Goal: Transaction & Acquisition: Book appointment/travel/reservation

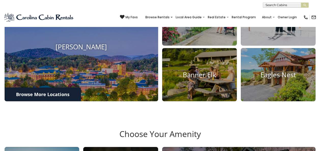
scroll to position [198, 0]
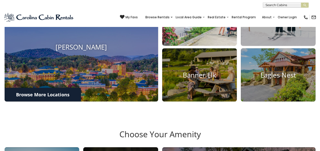
click at [194, 23] on h4 "Blowing Rock" at bounding box center [199, 20] width 75 height 8
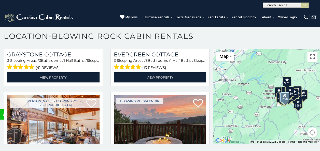
scroll to position [1514, 0]
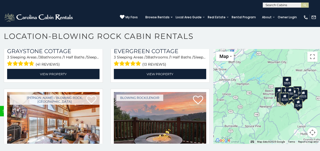
click at [278, 102] on div "$325" at bounding box center [282, 98] width 9 height 10
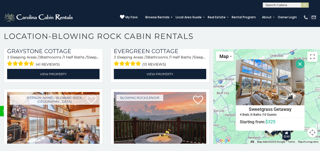
click at [298, 63] on button "Close" at bounding box center [300, 64] width 9 height 9
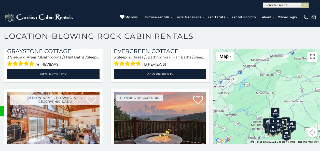
scroll to position [3, 0]
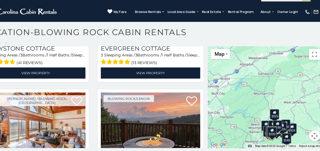
click at [283, 88] on div "$375 $315 $695 $380 $299 $275 $125 $140 $325 $315 $375 $285 $250 $675 $140 $930…" at bounding box center [266, 96] width 107 height 95
click at [278, 90] on div "$375 $315 $695 $380 $299 $275 $125 $140 $325 $315 $375 $285 $250 $675 $140 $930…" at bounding box center [266, 96] width 107 height 95
click at [309, 56] on button "Toggle fullscreen view" at bounding box center [312, 57] width 10 height 10
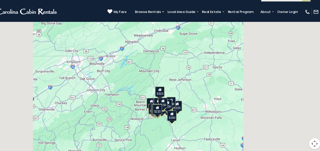
scroll to position [1540, 0]
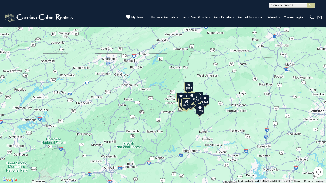
drag, startPoint x: 211, startPoint y: 146, endPoint x: 228, endPoint y: 124, distance: 27.5
click at [228, 124] on div "$375 $315 $695 $380 $299 $275 $125 $140 $325 $315 $375 $285 $250 $675 $140 $930…" at bounding box center [163, 91] width 326 height 183
click at [208, 122] on div "$375 $315 $695 $380 $299 $275 $125 $140 $325 $315 $375 $285 $250 $675 $140 $930…" at bounding box center [163, 91] width 326 height 183
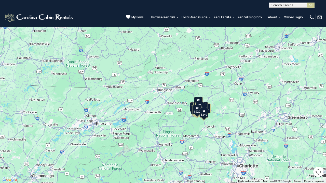
click at [208, 122] on div "$375 $315 $695 $380 $299 $275 $125 $140 $325 $315 $375 $285 $250 $675 $140 $930…" at bounding box center [163, 91] width 326 height 183
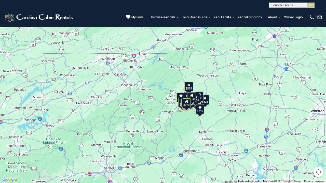
click at [208, 122] on div "$375 $315 $695 $380 $299 $275 $125 $140 $325 $315 $375 $285 $250 $675 $140 $930…" at bounding box center [163, 91] width 326 height 183
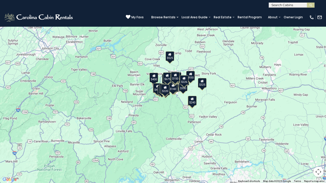
click at [208, 122] on div "$375 $315 $695 $380 $299 $275 $125 $140 $325 $315 $375 $285 $250 $675 $140 $930…" at bounding box center [163, 91] width 326 height 183
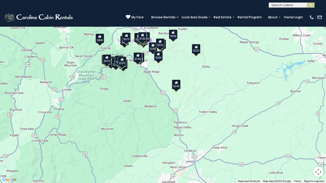
click at [144, 86] on div "$375 $315 $695 $380 $299 $275 $125 $140 $325 $315 $375 $285 $250 $675 $140 $930…" at bounding box center [163, 91] width 326 height 183
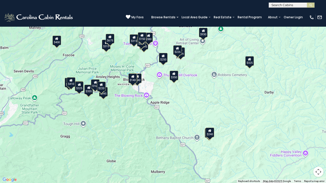
drag, startPoint x: 144, startPoint y: 84, endPoint x: 145, endPoint y: 136, distance: 52.2
click at [145, 136] on div "$375 $315 $695 $380 $299 $275 $125 $140 $325 $315 $375 $285 $250 $675 $140 $930…" at bounding box center [163, 91] width 326 height 183
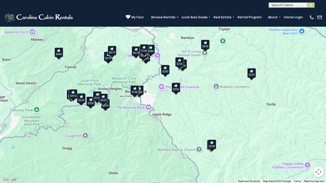
click at [134, 119] on div "$375 $315 $695 $380 $299 $275 $125 $140 $325 $315 $375 $285 $250 $675 $140 $930…" at bounding box center [163, 91] width 326 height 183
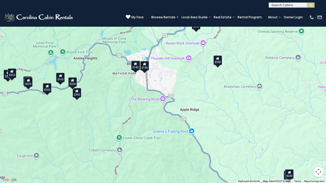
click at [134, 119] on div "$375 $315 $695 $380 $299 $275 $125 $140 $325 $315 $375 $285 $250 $675 $140 $930…" at bounding box center [163, 91] width 326 height 183
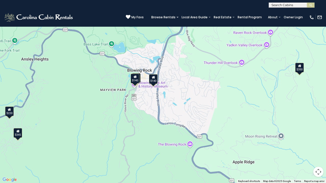
drag, startPoint x: 149, startPoint y: 55, endPoint x: 147, endPoint y: 117, distance: 62.2
click at [147, 117] on div "$375 $315 $695 $380 $299 $275 $125 $140 $325 $315 $375 $285 $250 $675 $140 $930…" at bounding box center [163, 91] width 326 height 183
click at [155, 80] on div "$140" at bounding box center [153, 79] width 9 height 10
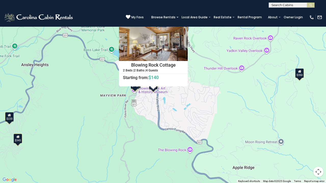
click at [113, 87] on div "$375 $315 $695 $380 $299 $275 $125 $140 $325 $315 $375 $285 $250 $675 $140 $930…" at bounding box center [163, 91] width 326 height 183
click at [136, 87] on div "$140" at bounding box center [135, 84] width 9 height 10
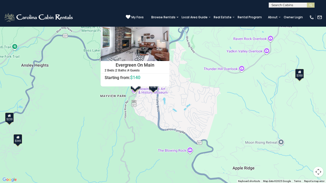
click at [140, 88] on div "$140" at bounding box center [136, 84] width 9 height 10
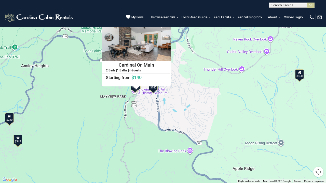
click at [300, 78] on div "$350" at bounding box center [299, 75] width 9 height 10
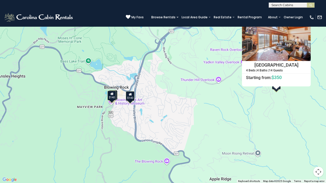
click at [233, 16] on div "$250" at bounding box center [233, 14] width 9 height 10
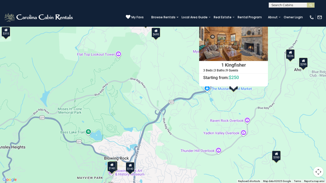
click at [179, 131] on div "$375 $315 $695 $380 $299 $275 $125 $140 $325 $315 $375 $285 $250 $675 $140 $930…" at bounding box center [163, 91] width 326 height 183
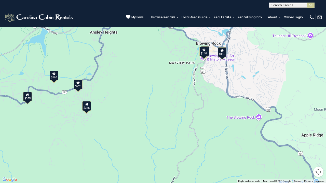
drag, startPoint x: 179, startPoint y: 131, endPoint x: 272, endPoint y: 14, distance: 149.6
click at [272, 14] on div "$375 $315 $695 $380 $299 $275 $125 $140 $325 $315 $375 $285 $250 $675 $140 $930…" at bounding box center [163, 91] width 326 height 183
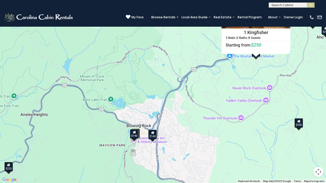
drag, startPoint x: 249, startPoint y: 58, endPoint x: 179, endPoint y: 141, distance: 108.2
click at [179, 141] on div "$375 $315 $695 $380 $299 $275 $125 $140 $325 $315 $375 $285 $250 $675 $140 $930…" at bounding box center [163, 91] width 326 height 183
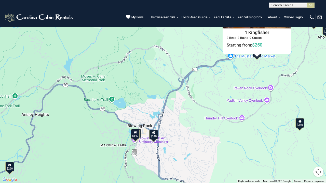
click at [320, 13] on div "$375 $315 $695 $380 $299 $275 $125 $140 $325 $315 $375 $285 $250 $675 $140 $930…" at bounding box center [163, 91] width 326 height 183
click at [154, 136] on div "$140" at bounding box center [153, 135] width 9 height 10
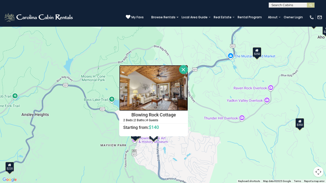
click at [154, 98] on img at bounding box center [153, 88] width 69 height 46
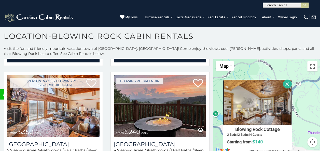
scroll to position [1514, 0]
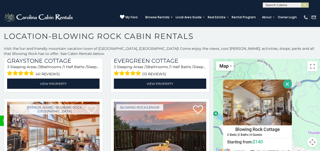
click at [285, 85] on button "Close" at bounding box center [287, 84] width 9 height 9
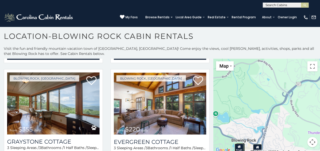
scroll to position [1432, 0]
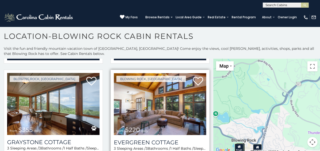
click at [163, 95] on img at bounding box center [160, 104] width 92 height 62
click at [163, 96] on img at bounding box center [160, 104] width 92 height 62
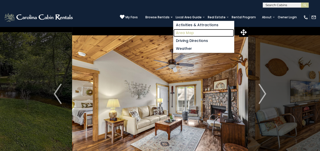
click at [189, 30] on link "Area Map" at bounding box center [203, 33] width 61 height 8
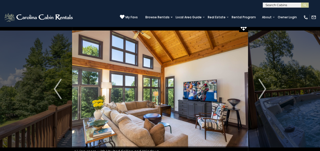
scroll to position [6, 0]
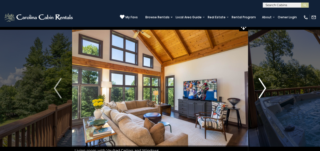
click at [266, 87] on img "Next" at bounding box center [263, 88] width 8 height 20
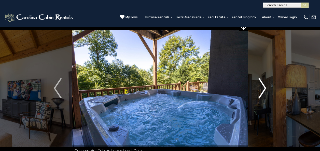
click at [266, 87] on img "Next" at bounding box center [263, 88] width 8 height 20
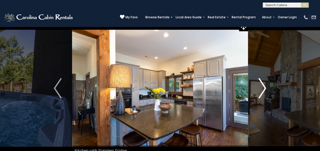
click at [266, 87] on img "Next" at bounding box center [263, 88] width 8 height 20
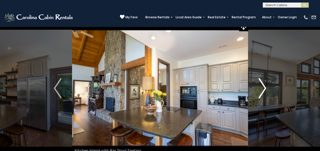
click at [266, 87] on img "Next" at bounding box center [263, 88] width 8 height 20
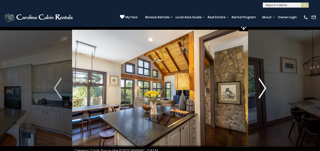
click at [266, 87] on img "Next" at bounding box center [263, 88] width 8 height 20
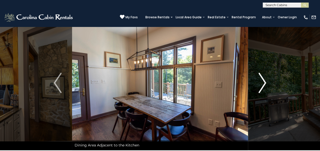
scroll to position [11, 0]
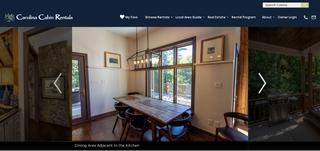
click at [266, 87] on img "Next" at bounding box center [263, 83] width 8 height 20
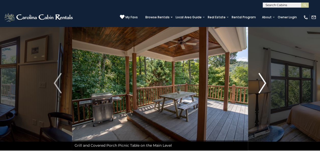
click at [266, 87] on img "Next" at bounding box center [263, 83] width 8 height 20
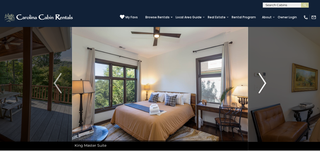
click at [266, 87] on img "Next" at bounding box center [263, 83] width 8 height 20
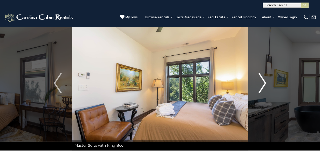
click at [266, 87] on img "Next" at bounding box center [263, 83] width 8 height 20
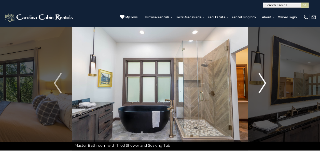
click at [266, 87] on img "Next" at bounding box center [263, 83] width 8 height 20
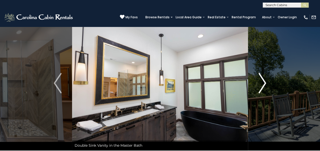
click at [266, 87] on img "Next" at bounding box center [263, 83] width 8 height 20
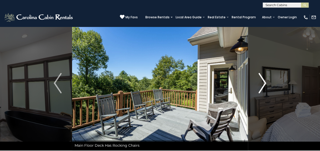
click at [266, 87] on img "Next" at bounding box center [263, 83] width 8 height 20
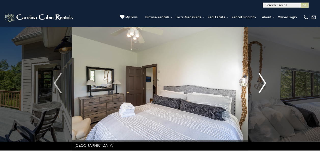
click at [266, 87] on img "Next" at bounding box center [263, 83] width 8 height 20
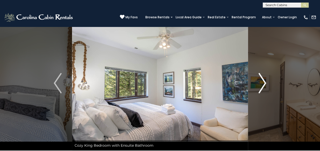
click at [266, 87] on img "Next" at bounding box center [263, 83] width 8 height 20
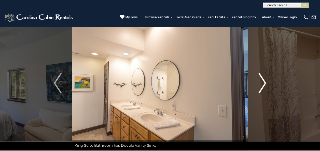
click at [266, 87] on img "Next" at bounding box center [263, 83] width 8 height 20
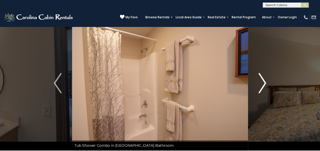
click at [266, 87] on img "Next" at bounding box center [263, 83] width 8 height 20
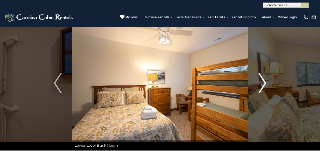
click at [266, 87] on img "Next" at bounding box center [263, 83] width 8 height 20
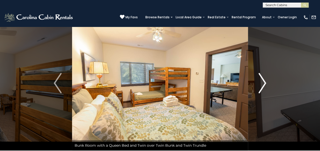
click at [266, 87] on img "Next" at bounding box center [263, 83] width 8 height 20
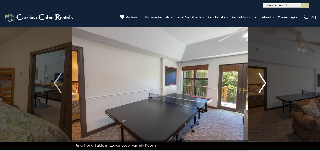
click at [266, 87] on img "Next" at bounding box center [263, 83] width 8 height 20
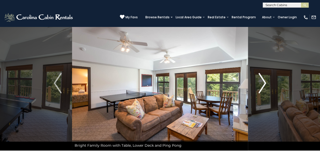
click at [266, 87] on img "Next" at bounding box center [263, 83] width 8 height 20
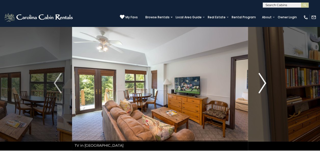
click at [266, 87] on img "Next" at bounding box center [263, 83] width 8 height 20
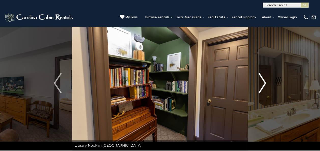
click at [266, 87] on img "Next" at bounding box center [263, 83] width 8 height 20
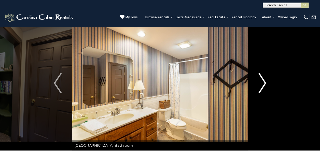
click at [266, 87] on img "Next" at bounding box center [263, 83] width 8 height 20
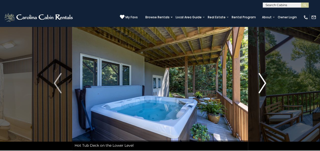
click at [266, 87] on img "Next" at bounding box center [263, 83] width 8 height 20
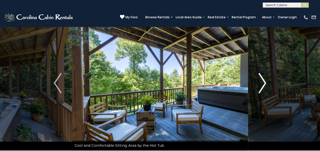
click at [266, 87] on img "Next" at bounding box center [263, 83] width 8 height 20
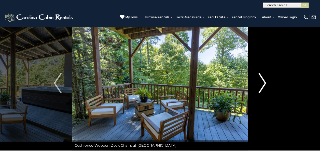
click at [266, 87] on img "Next" at bounding box center [263, 83] width 8 height 20
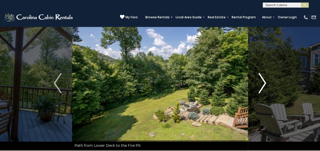
click at [266, 87] on img "Next" at bounding box center [263, 83] width 8 height 20
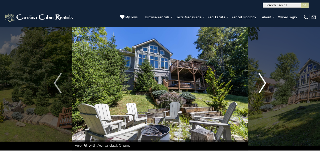
click at [266, 87] on img "Next" at bounding box center [263, 83] width 8 height 20
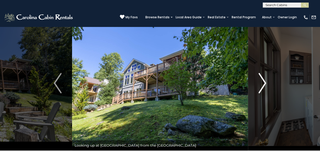
click at [266, 87] on img "Next" at bounding box center [263, 83] width 8 height 20
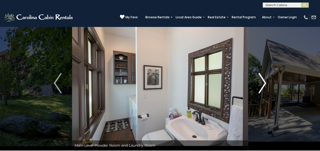
click at [266, 87] on img "Next" at bounding box center [263, 83] width 8 height 20
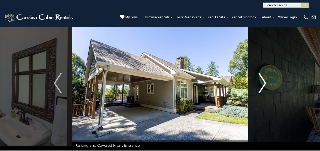
click at [266, 87] on img "Next" at bounding box center [263, 83] width 8 height 20
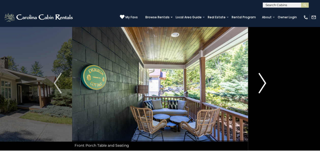
click at [266, 87] on img "Next" at bounding box center [263, 83] width 8 height 20
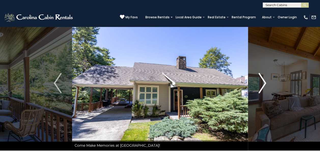
click at [266, 87] on img "Next" at bounding box center [263, 83] width 8 height 20
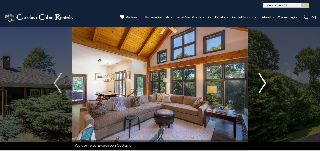
click at [266, 87] on img "Next" at bounding box center [263, 83] width 8 height 20
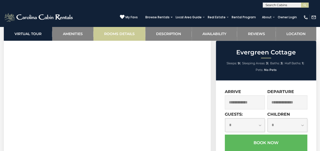
scroll to position [258, 0]
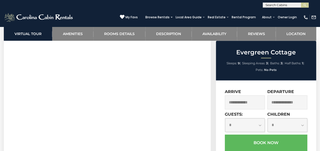
click at [246, 103] on input "text" at bounding box center [245, 103] width 40 height 14
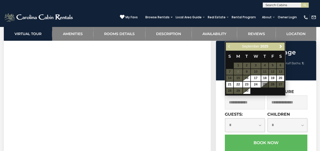
drag, startPoint x: 246, startPoint y: 103, endPoint x: 282, endPoint y: 64, distance: 52.8
click at [283, 48] on link "Next" at bounding box center [281, 46] width 6 height 6
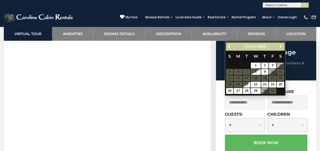
click at [283, 48] on link "Next" at bounding box center [281, 46] width 6 height 6
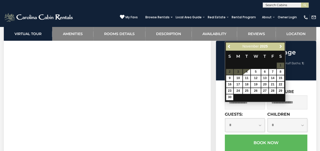
click at [283, 48] on link "Next" at bounding box center [281, 46] width 6 height 6
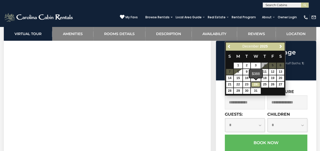
click at [255, 83] on link "24" at bounding box center [256, 85] width 10 height 6
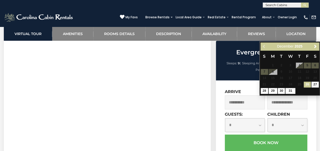
click at [245, 100] on input "**********" at bounding box center [245, 103] width 40 height 14
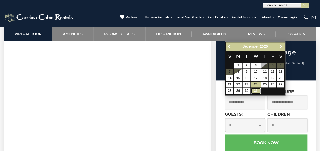
click at [259, 93] on link "31" at bounding box center [256, 91] width 10 height 6
type input "**********"
click at [244, 100] on input "**********" at bounding box center [245, 103] width 40 height 14
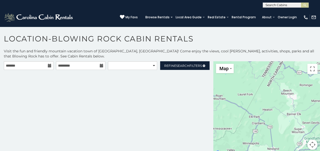
scroll to position [3, 0]
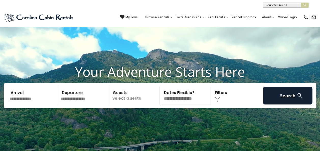
scroll to position [199, 0]
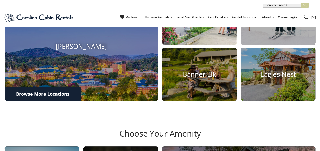
click at [191, 48] on img at bounding box center [199, 18] width 82 height 58
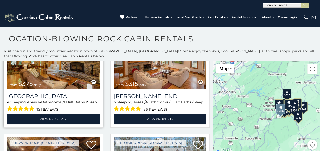
scroll to position [59, 0]
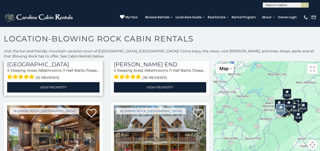
click at [86, 96] on div "[PERSON_NAME] / Blowing Rock, [GEOGRAPHIC_DATA] from $375 daily [GEOGRAPHIC_DAT…" at bounding box center [53, 45] width 107 height 107
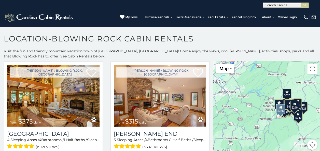
scroll to position [0, 0]
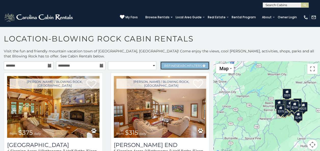
click at [172, 61] on link "Refine Search Filters" at bounding box center [185, 65] width 50 height 9
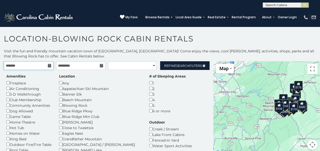
click at [43, 64] on input "text" at bounding box center [29, 65] width 50 height 9
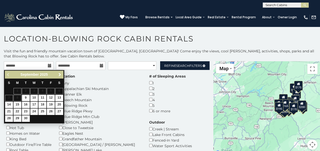
click at [61, 76] on span "Next" at bounding box center [60, 75] width 4 height 4
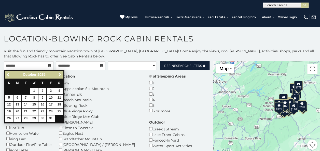
click at [61, 76] on span "Next" at bounding box center [60, 75] width 4 height 4
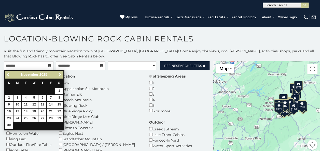
click at [61, 76] on span "Next" at bounding box center [60, 75] width 4 height 4
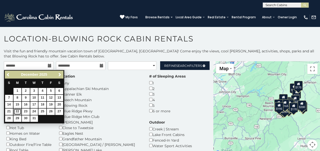
click at [16, 113] on link "22" at bounding box center [18, 112] width 8 height 6
type input "**********"
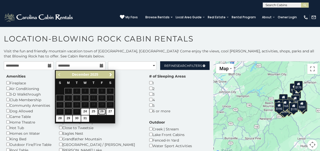
click at [100, 112] on link "26" at bounding box center [102, 112] width 8 height 6
type input "**********"
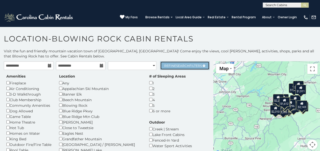
click at [169, 65] on span "Refine Search Filters" at bounding box center [183, 66] width 38 height 4
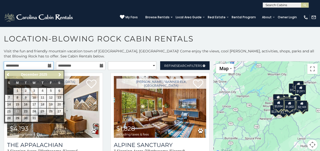
click at [37, 66] on input "**********" at bounding box center [29, 65] width 50 height 9
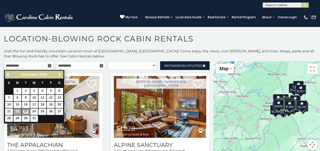
click at [28, 112] on link "23" at bounding box center [26, 112] width 8 height 6
type input "**********"
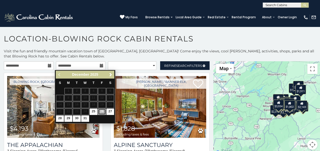
click at [100, 111] on link "26" at bounding box center [102, 112] width 8 height 6
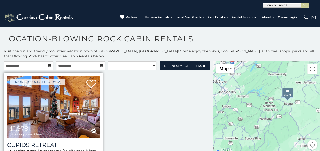
click at [52, 126] on img at bounding box center [53, 107] width 92 height 62
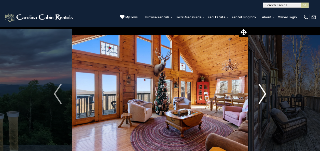
click at [259, 97] on img "Next" at bounding box center [263, 94] width 8 height 20
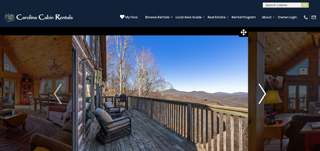
click at [259, 97] on img "Next" at bounding box center [263, 94] width 8 height 20
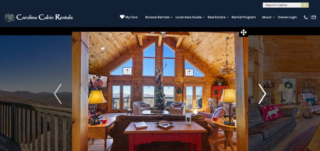
click at [259, 97] on img "Next" at bounding box center [263, 94] width 8 height 20
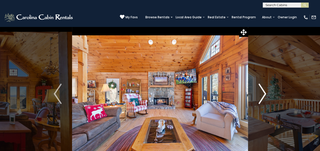
click at [259, 97] on img "Next" at bounding box center [263, 94] width 8 height 20
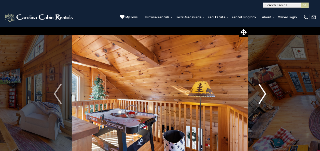
click at [259, 97] on img "Next" at bounding box center [263, 94] width 8 height 20
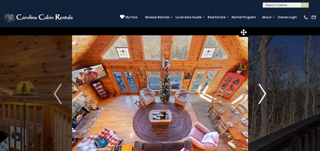
click at [259, 97] on img "Next" at bounding box center [263, 94] width 8 height 20
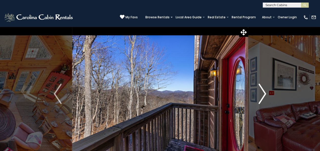
click at [259, 97] on img "Next" at bounding box center [263, 94] width 8 height 20
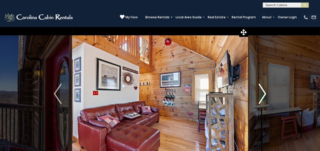
click at [259, 97] on img "Next" at bounding box center [263, 94] width 8 height 20
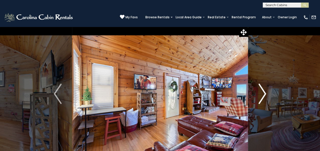
click at [259, 97] on img "Next" at bounding box center [263, 94] width 8 height 20
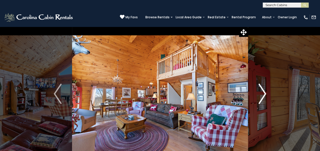
click at [259, 97] on img "Next" at bounding box center [263, 94] width 8 height 20
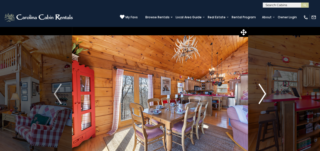
click at [259, 97] on img "Next" at bounding box center [263, 94] width 8 height 20
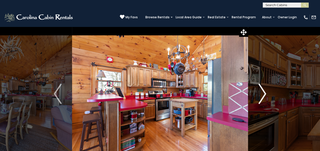
click at [259, 97] on img "Next" at bounding box center [263, 94] width 8 height 20
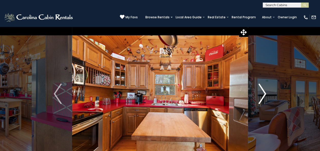
click at [259, 97] on img "Next" at bounding box center [263, 94] width 8 height 20
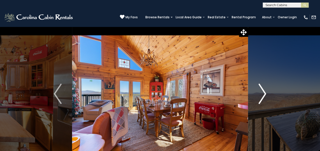
click at [259, 97] on img "Next" at bounding box center [263, 94] width 8 height 20
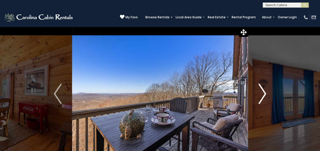
click at [259, 97] on img "Next" at bounding box center [263, 94] width 8 height 20
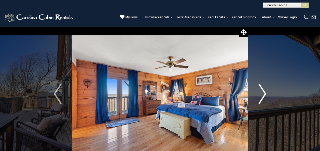
click at [259, 97] on img "Next" at bounding box center [263, 94] width 8 height 20
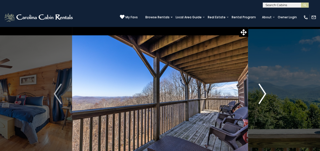
click at [259, 97] on img "Next" at bounding box center [263, 94] width 8 height 20
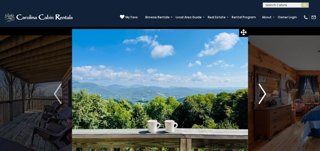
click at [259, 97] on img "Next" at bounding box center [263, 94] width 8 height 20
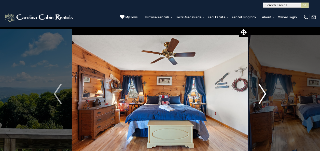
click at [259, 97] on img "Next" at bounding box center [263, 94] width 8 height 20
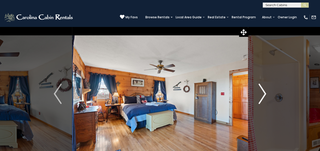
click at [259, 97] on img "Next" at bounding box center [263, 94] width 8 height 20
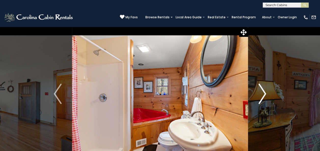
click at [259, 97] on img "Next" at bounding box center [263, 94] width 8 height 20
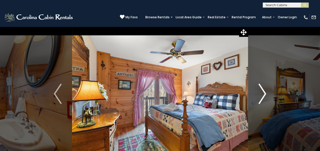
click at [259, 97] on img "Next" at bounding box center [263, 94] width 8 height 20
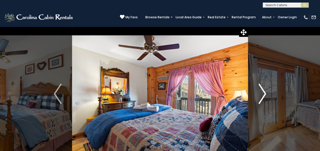
click at [259, 97] on img "Next" at bounding box center [263, 94] width 8 height 20
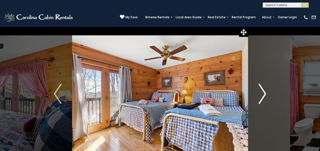
click at [259, 97] on img "Next" at bounding box center [263, 94] width 8 height 20
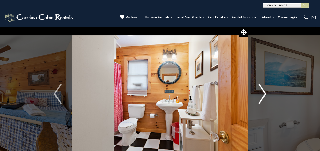
click at [259, 97] on img "Next" at bounding box center [263, 94] width 8 height 20
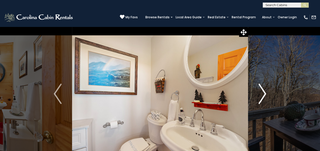
click at [259, 97] on img "Next" at bounding box center [263, 94] width 8 height 20
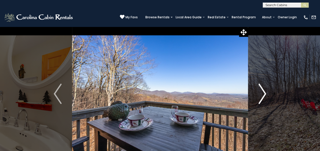
click at [259, 97] on img "Next" at bounding box center [263, 94] width 8 height 20
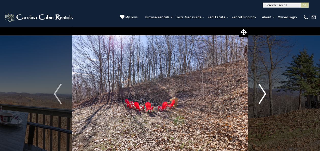
click at [259, 97] on img "Next" at bounding box center [263, 94] width 8 height 20
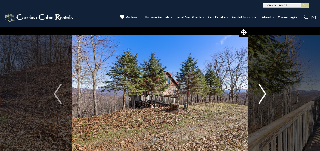
click at [259, 97] on img "Next" at bounding box center [263, 94] width 8 height 20
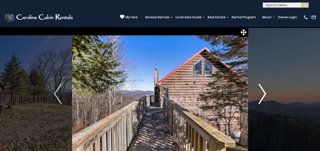
click at [259, 97] on img "Next" at bounding box center [263, 94] width 8 height 20
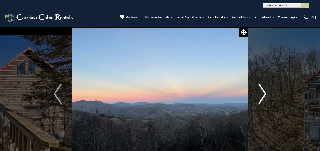
click at [259, 97] on img "Next" at bounding box center [263, 94] width 8 height 20
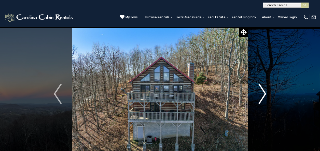
click at [259, 97] on img "Next" at bounding box center [263, 94] width 8 height 20
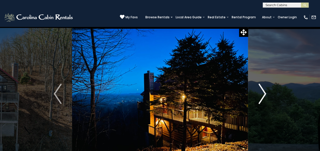
click at [259, 97] on img "Next" at bounding box center [263, 94] width 8 height 20
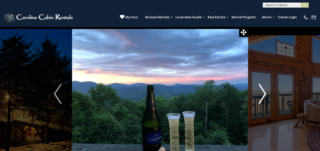
click at [259, 97] on img "Next" at bounding box center [263, 94] width 8 height 20
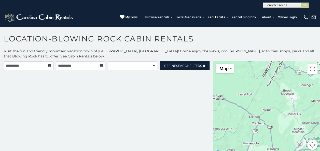
drag, startPoint x: 0, startPoint y: 0, endPoint x: 76, endPoint y: 93, distance: 120.4
click at [76, 93] on div "**********" at bounding box center [106, 108] width 213 height 95
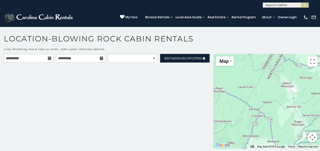
scroll to position [10, 0]
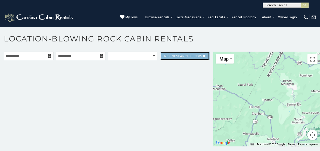
click at [168, 55] on span "Refine Search Filters" at bounding box center [183, 56] width 38 height 4
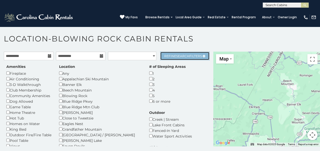
click at [168, 55] on span "Refine Search Filters" at bounding box center [183, 56] width 38 height 4
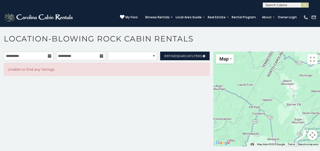
click at [149, 89] on div "**********" at bounding box center [106, 99] width 213 height 95
click at [151, 55] on select "**********" at bounding box center [132, 56] width 49 height 9
click at [132, 45] on h1 "Location-Blowing Rock Cabin Rentals" at bounding box center [160, 41] width 320 height 15
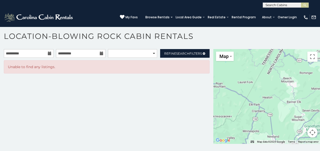
scroll to position [0, 0]
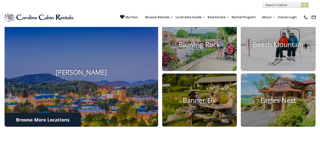
scroll to position [204, 0]
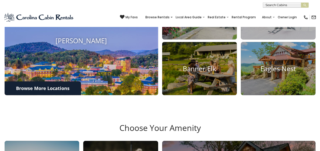
click at [74, 70] on img at bounding box center [81, 41] width 169 height 120
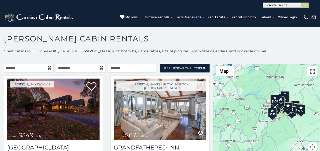
click at [50, 69] on icon at bounding box center [50, 68] width 4 height 4
click at [38, 68] on input "text" at bounding box center [29, 68] width 50 height 9
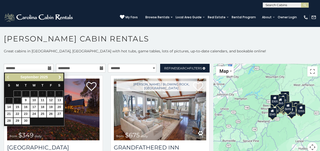
click at [61, 75] on link "Next" at bounding box center [60, 77] width 6 height 6
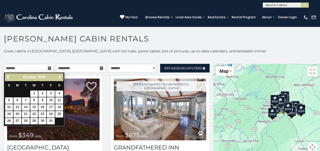
click at [61, 75] on link "Next" at bounding box center [60, 77] width 6 height 6
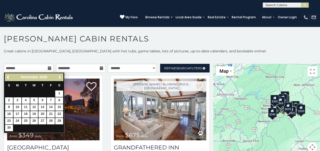
click at [61, 75] on link "Next" at bounding box center [60, 77] width 6 height 6
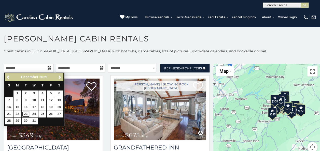
click at [26, 114] on link "23" at bounding box center [26, 114] width 8 height 6
type input "**********"
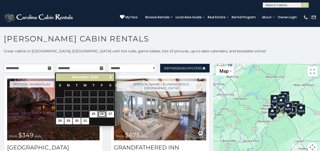
click at [103, 114] on link "26" at bounding box center [102, 114] width 8 height 6
type input "**********"
